Goal: Task Accomplishment & Management: Use online tool/utility

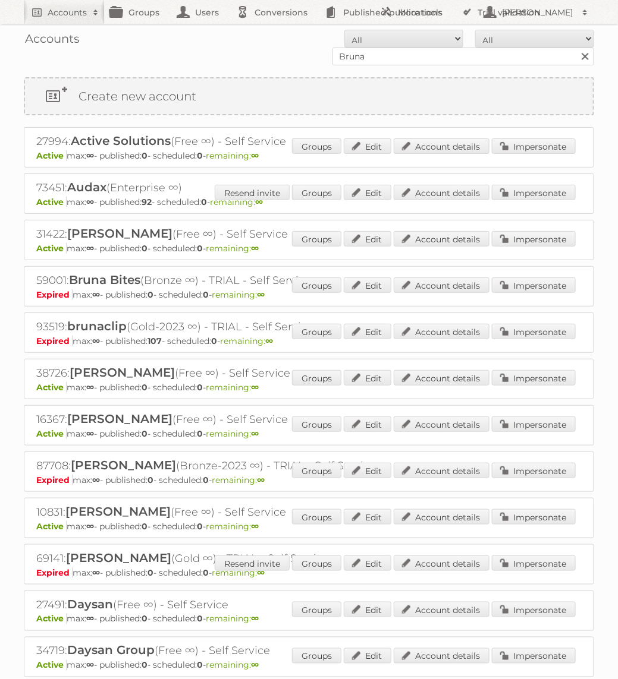
type input "{"
type input "Praxis"
click at [575, 48] on input "Search" at bounding box center [584, 57] width 18 height 18
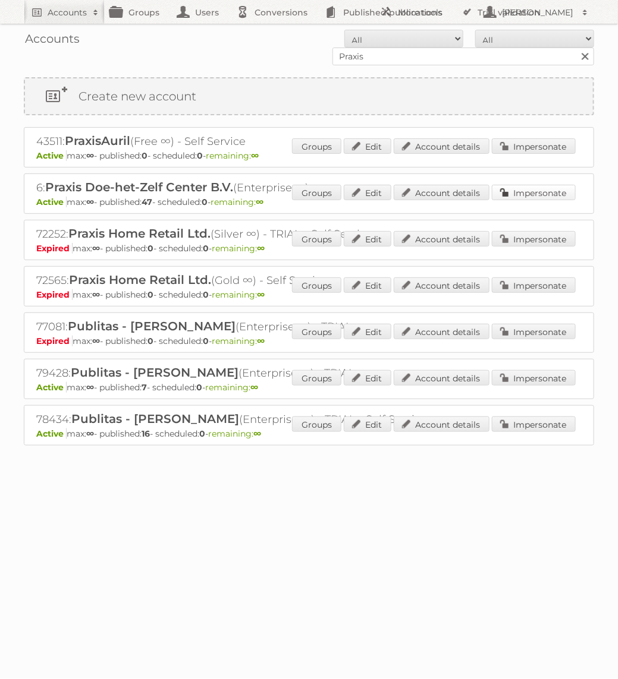
click at [534, 194] on link "Impersonate" at bounding box center [534, 192] width 84 height 15
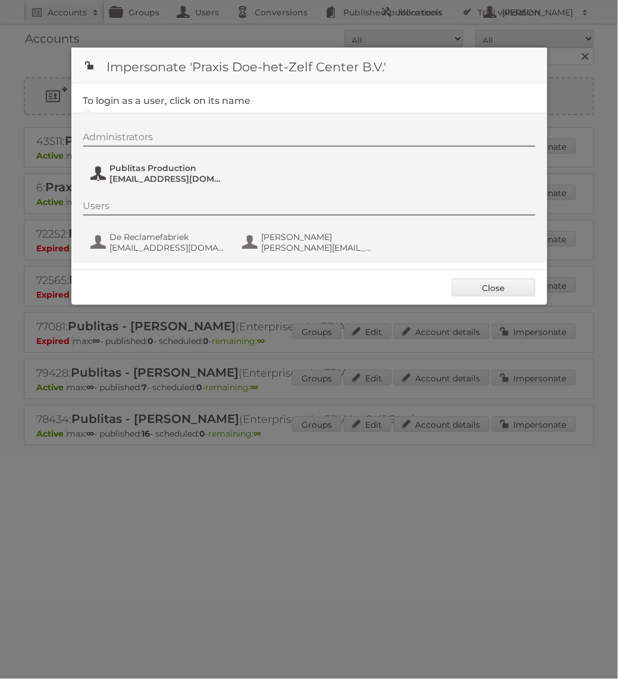
click at [178, 166] on span "Publitas Production" at bounding box center [167, 168] width 115 height 11
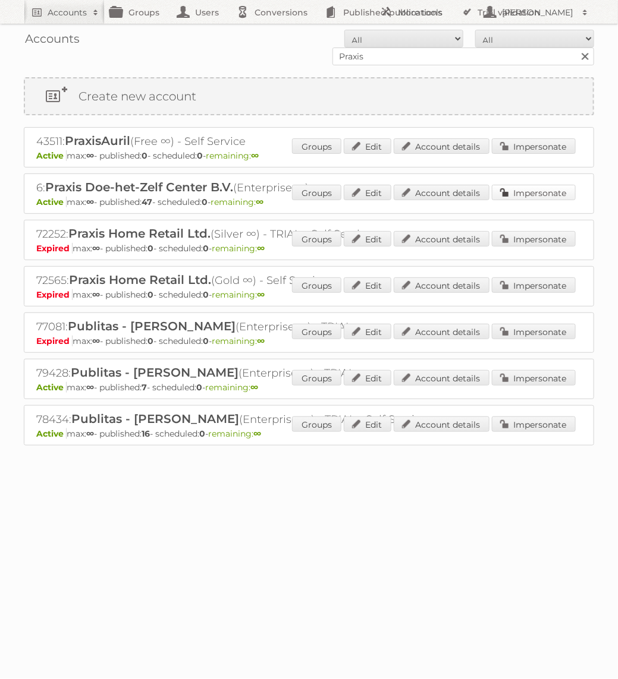
click at [537, 194] on link "Impersonate" at bounding box center [534, 192] width 84 height 15
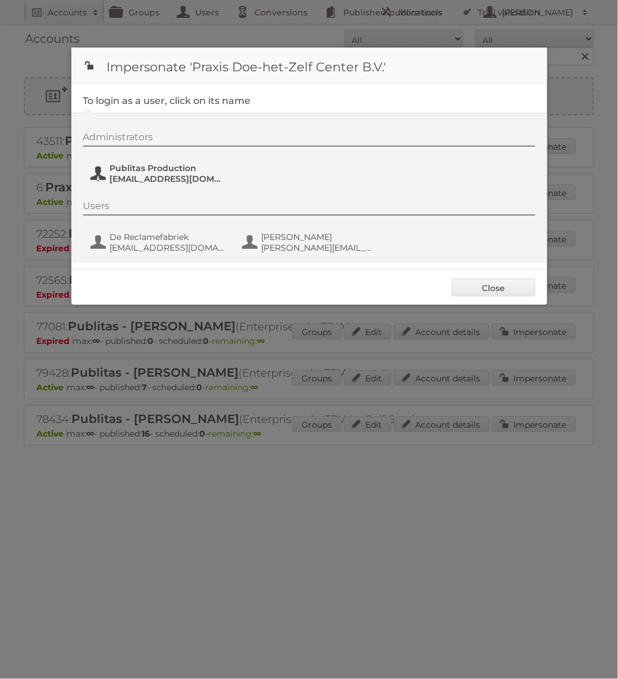
click at [182, 165] on span "Publitas Production" at bounding box center [167, 168] width 115 height 11
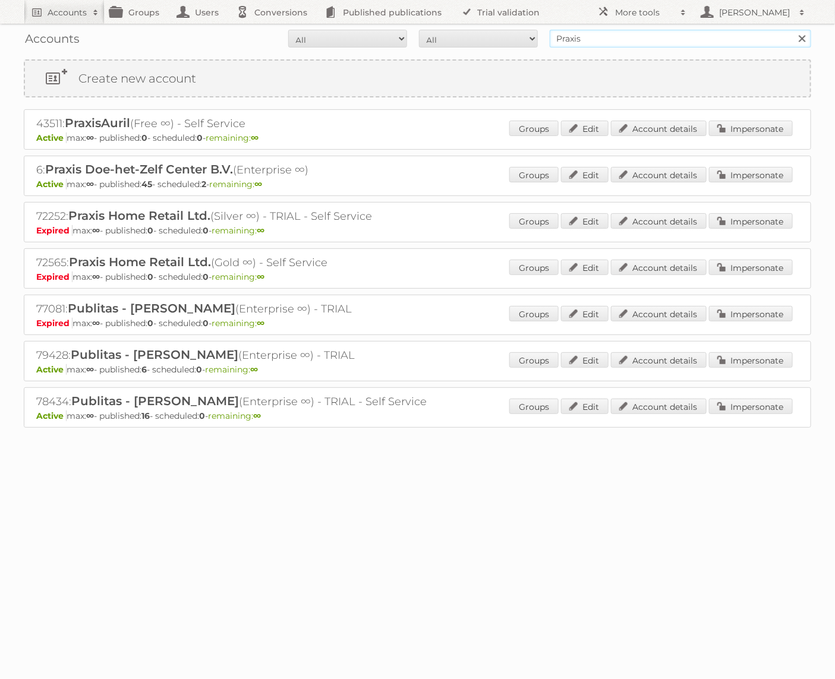
click at [693, 43] on input "Praxis" at bounding box center [681, 39] width 262 height 18
type input "Bruna"
click at [694, 30] on input "Search" at bounding box center [802, 39] width 18 height 18
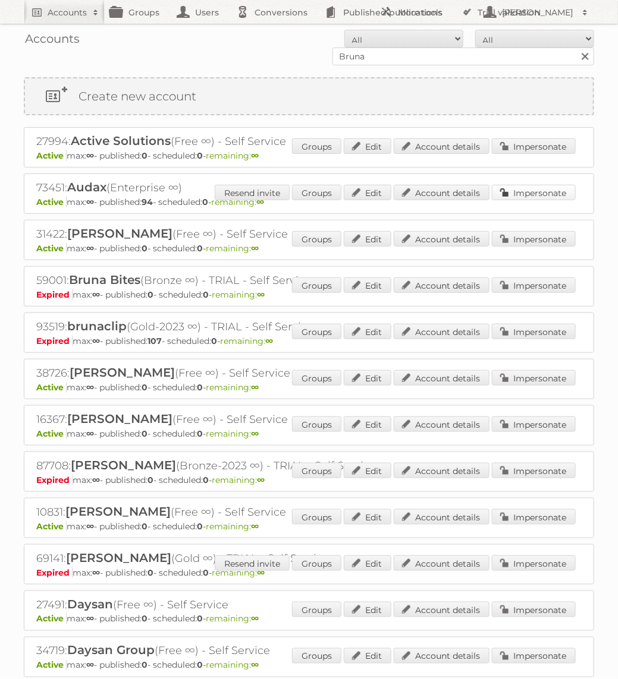
click at [518, 196] on link "Impersonate" at bounding box center [534, 192] width 84 height 15
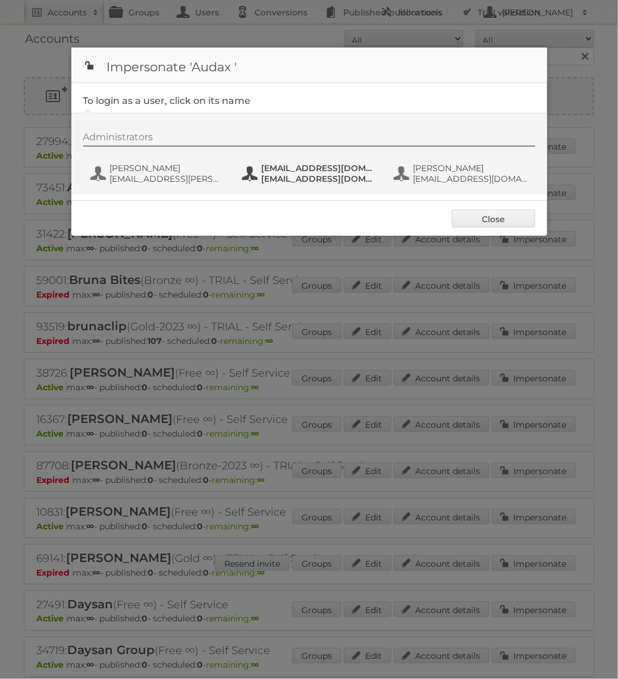
click at [276, 183] on span "fs+audax@publitas.com" at bounding box center [319, 179] width 115 height 11
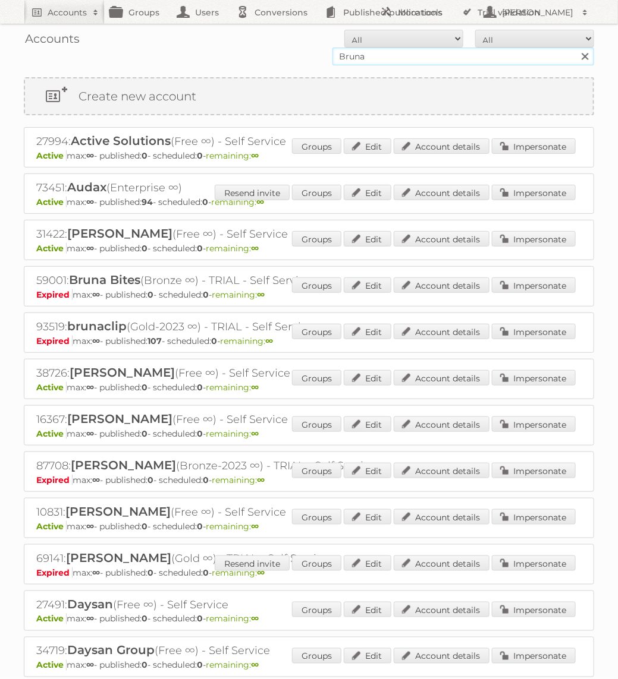
click at [425, 61] on input "Bruna" at bounding box center [463, 57] width 262 height 18
type input "GAMMA"
click at [575, 48] on input "Search" at bounding box center [584, 57] width 18 height 18
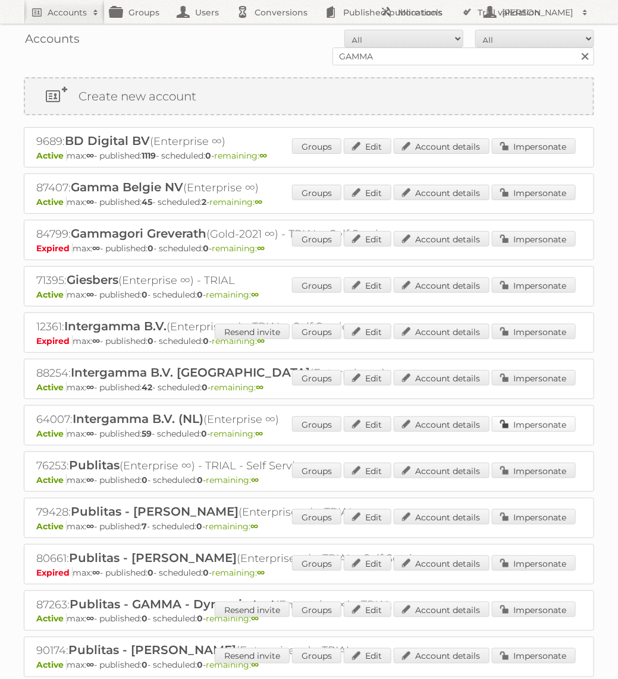
click at [521, 428] on link "Impersonate" at bounding box center [534, 424] width 84 height 15
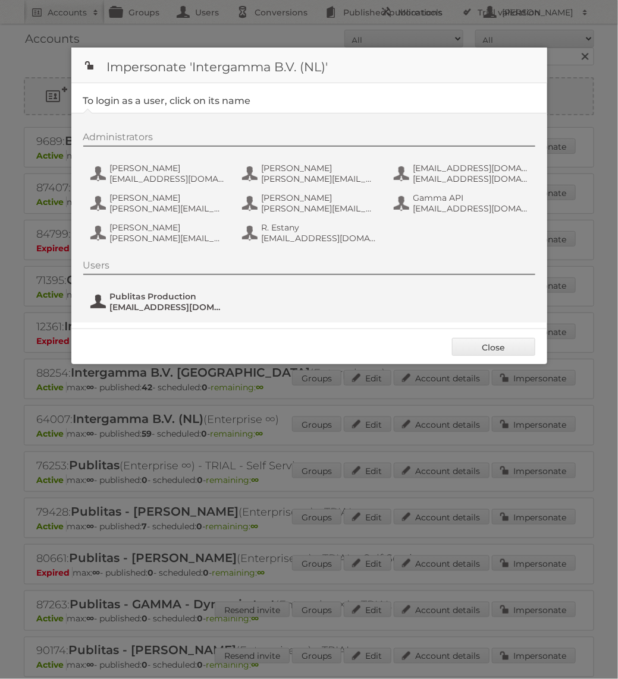
click at [172, 308] on span "[EMAIL_ADDRESS][DOMAIN_NAME]" at bounding box center [167, 307] width 115 height 11
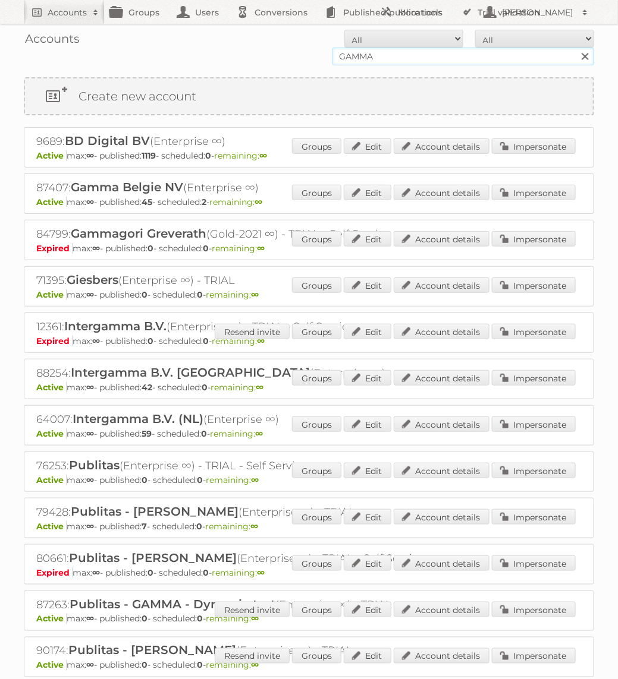
click at [366, 63] on input "GAMMA" at bounding box center [463, 57] width 262 height 18
type input "Praxis"
click at [575, 48] on input "Search" at bounding box center [584, 57] width 18 height 18
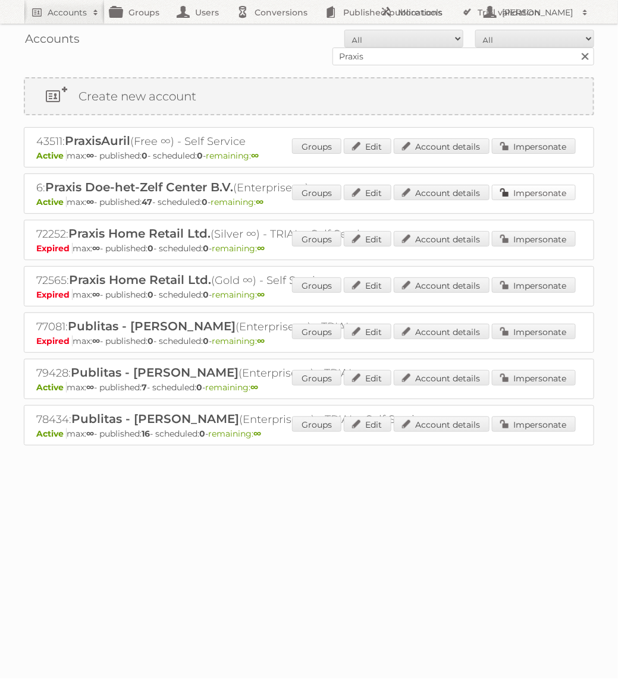
click at [525, 187] on link "Impersonate" at bounding box center [534, 192] width 84 height 15
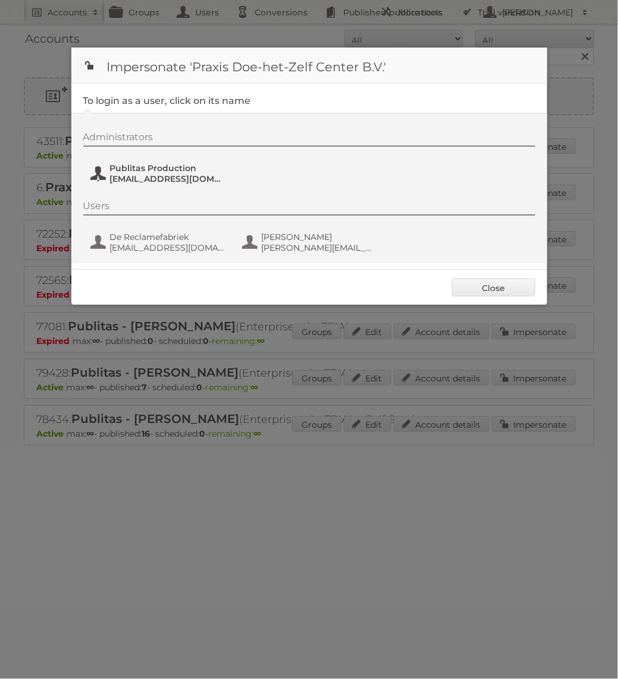
click at [165, 178] on span "[EMAIL_ADDRESS][DOMAIN_NAME]" at bounding box center [167, 179] width 115 height 11
